Goal: Navigation & Orientation: Find specific page/section

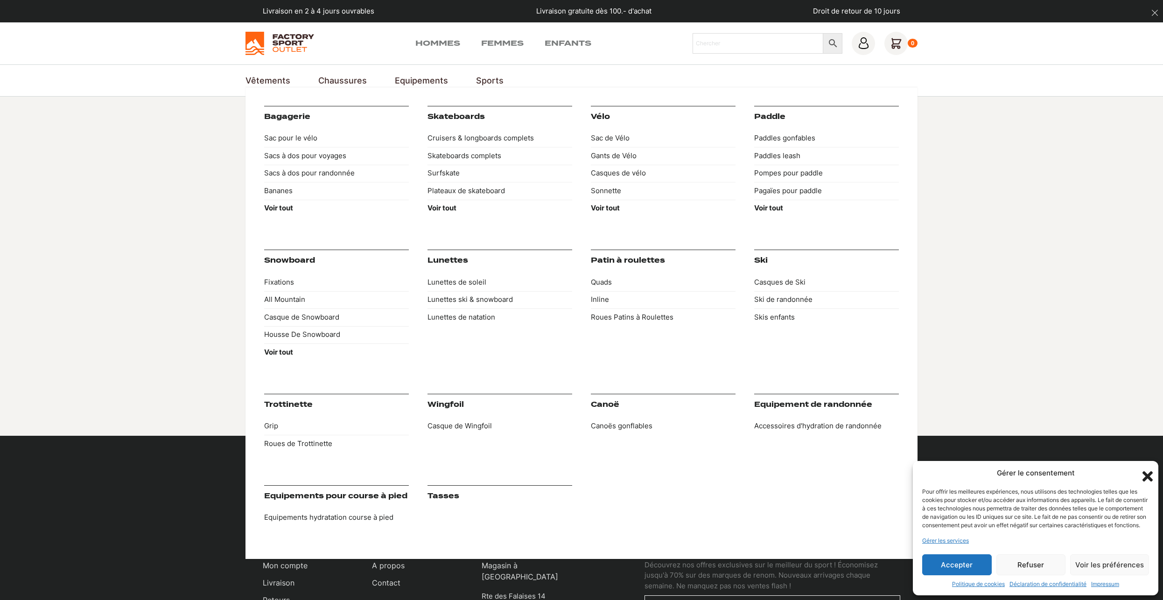
click at [413, 80] on link "Equipements" at bounding box center [421, 80] width 53 height 13
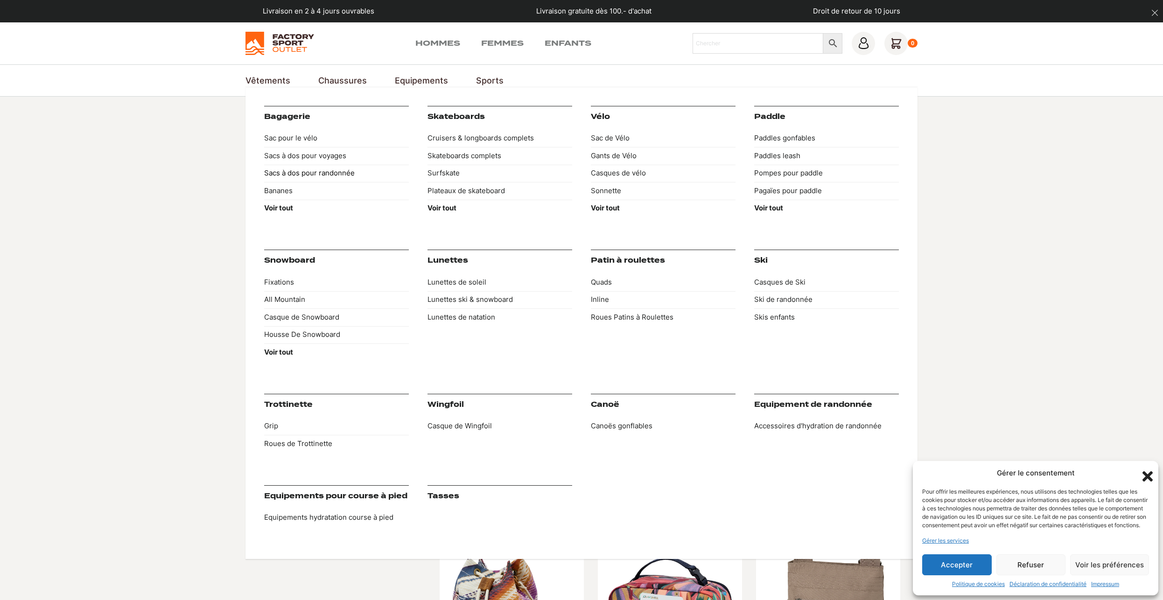
click at [343, 175] on link "Sacs à dos pour randonnée" at bounding box center [336, 174] width 145 height 18
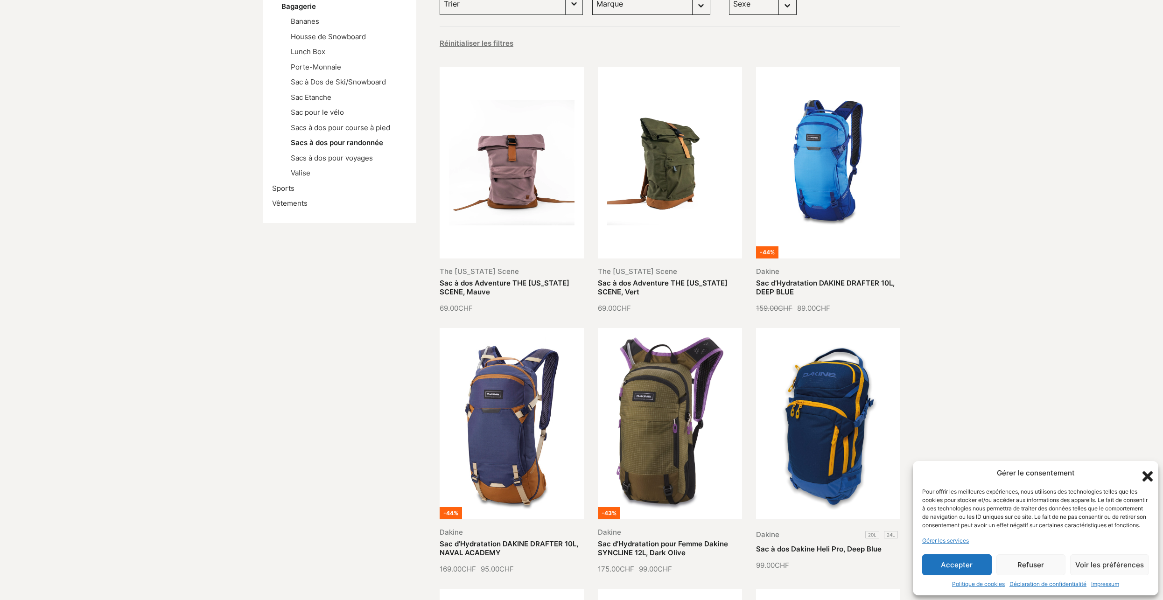
scroll to position [95, 0]
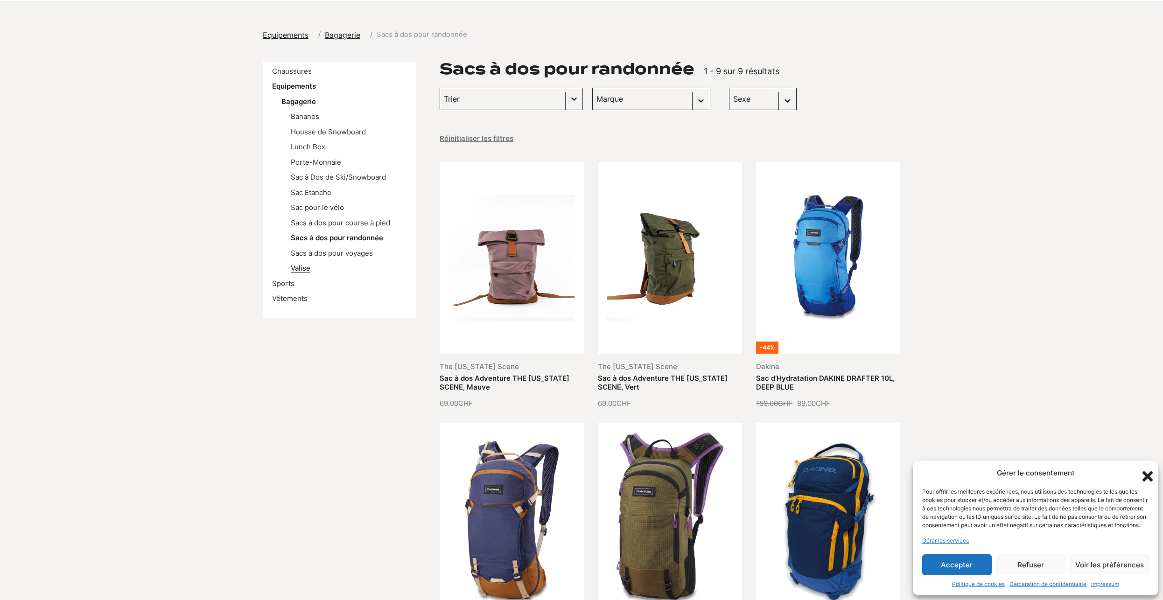
click at [304, 269] on link "Valise" at bounding box center [301, 268] width 20 height 9
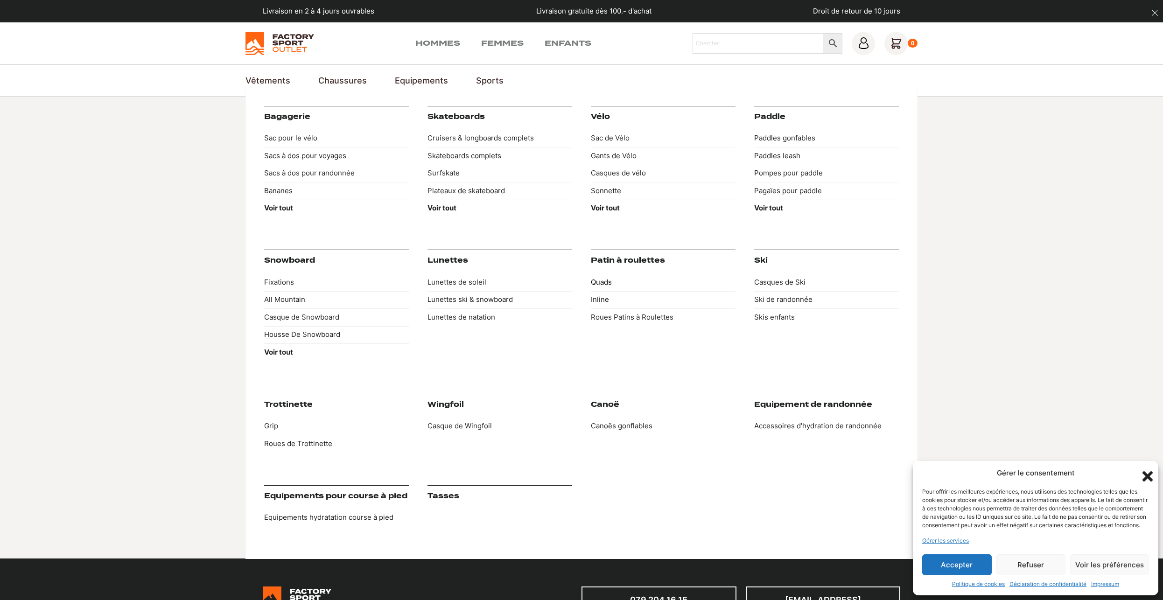
click at [604, 281] on link "Quads" at bounding box center [663, 282] width 145 height 18
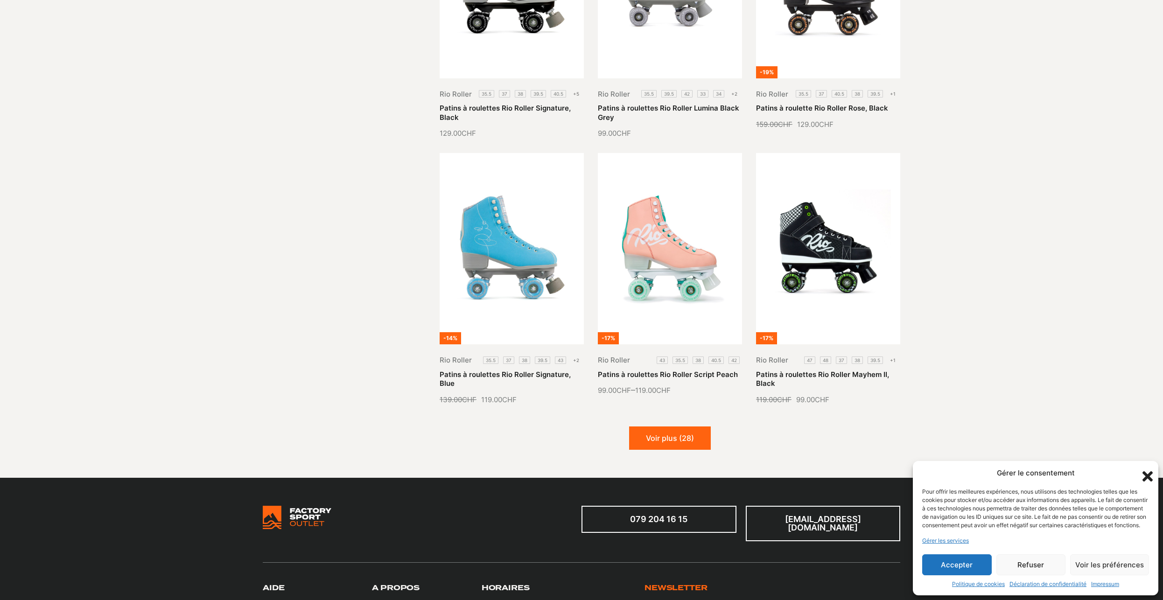
scroll to position [952, 0]
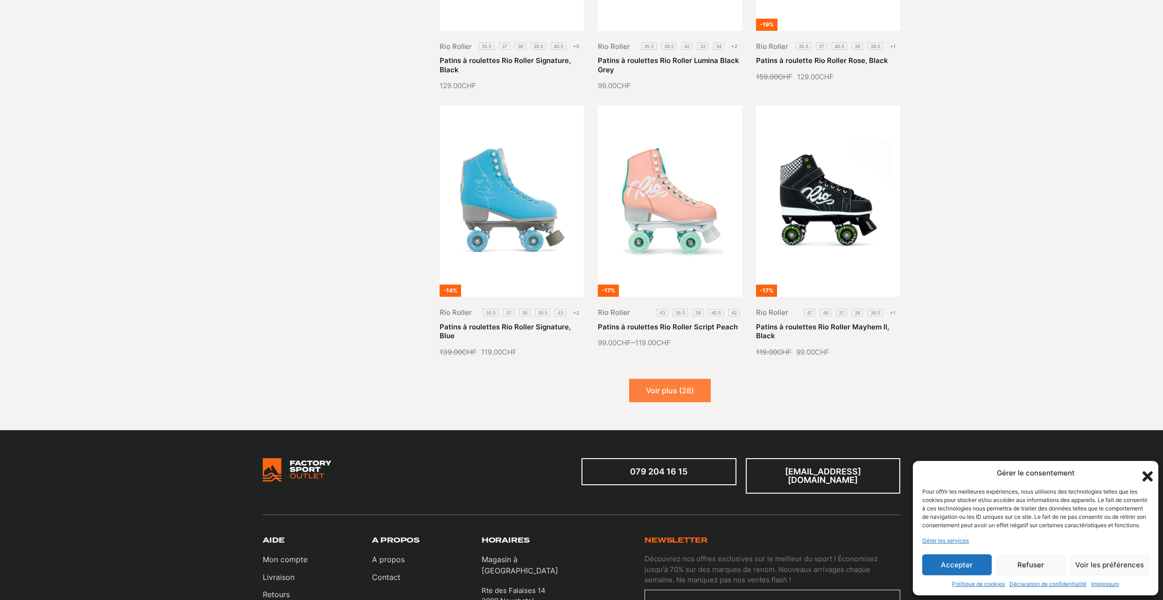
click at [675, 394] on button "Voir plus (28)" at bounding box center [670, 390] width 82 height 23
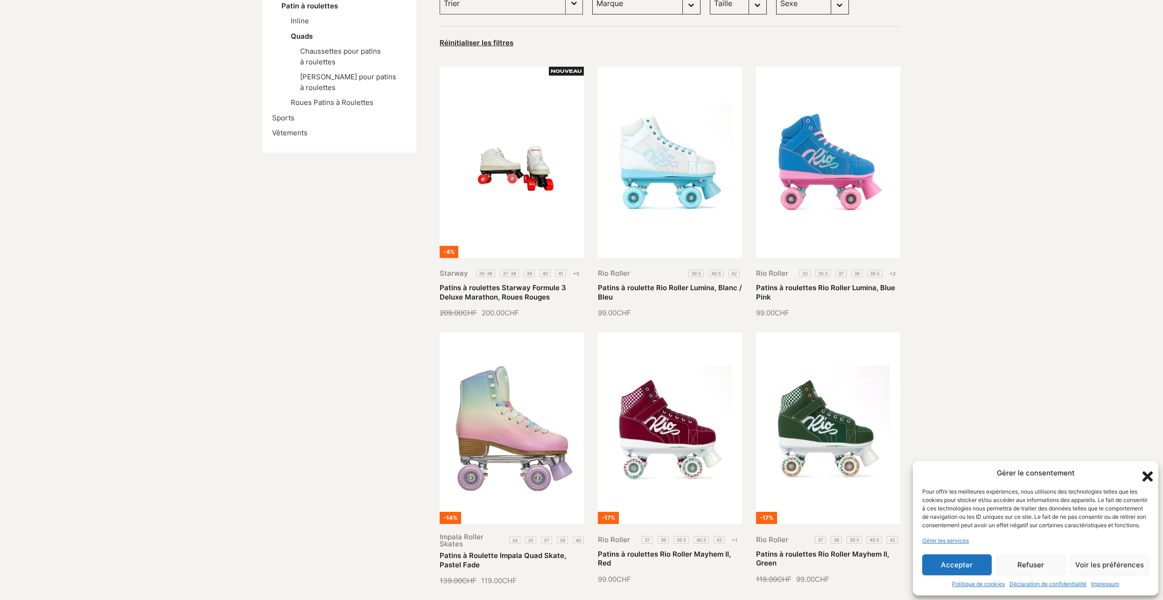
scroll to position [143, 0]
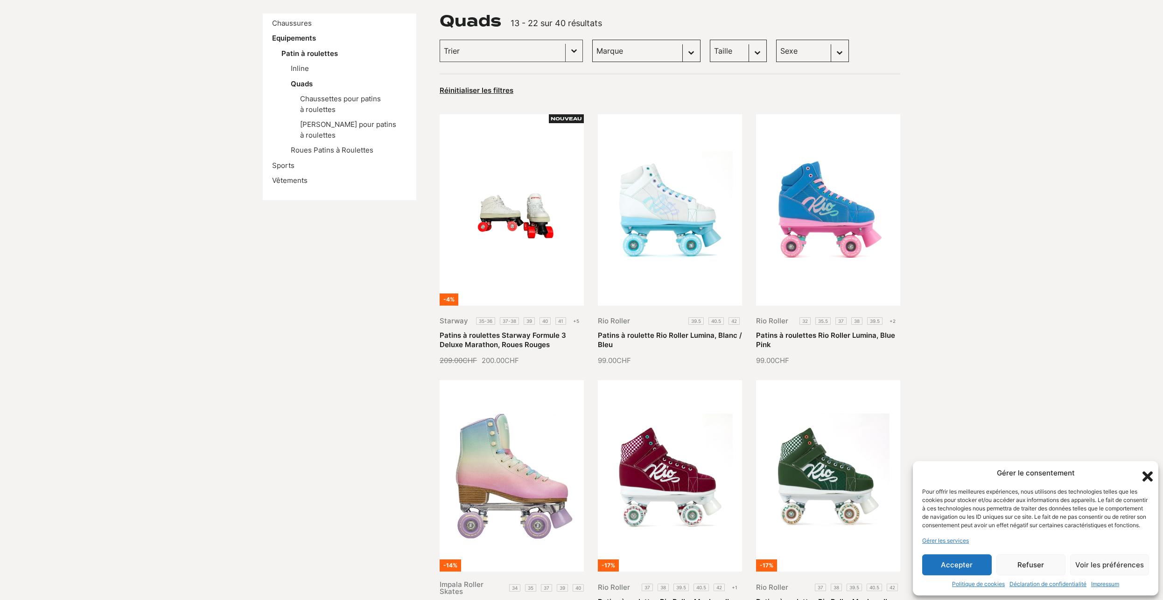
click at [327, 104] on li "Chaussettes pour patins à roulettes" at bounding box center [353, 104] width 107 height 21
click at [319, 103] on link "Chaussettes pour patins à roulettes" at bounding box center [340, 104] width 81 height 20
